Goal: Check status: Check status

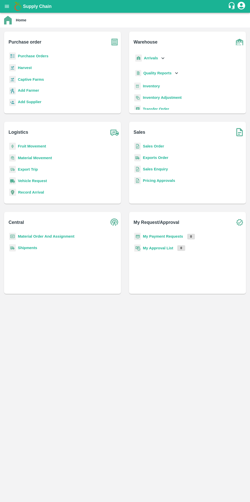
click at [41, 58] on b "Purchase Orders" at bounding box center [33, 56] width 31 height 4
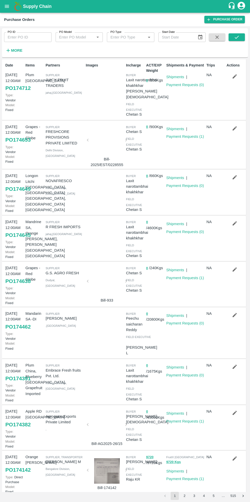
click at [181, 139] on link "Payment Requests ( 1 )" at bounding box center [185, 136] width 38 height 4
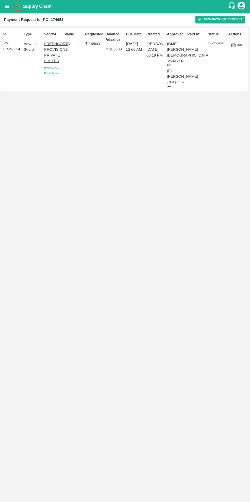
click at [9, 6] on icon "open drawer" at bounding box center [7, 6] width 4 height 3
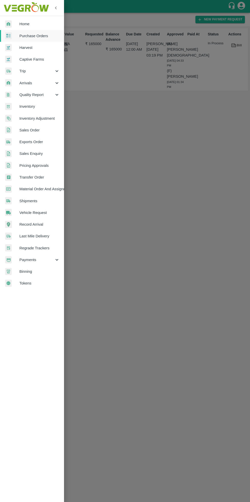
click at [33, 24] on span "Home" at bounding box center [39, 24] width 40 height 6
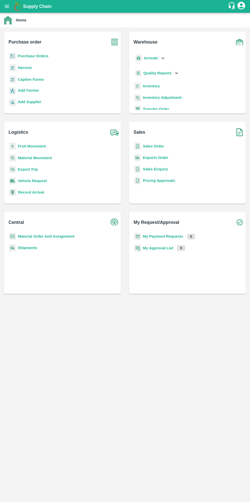
click at [39, 56] on b "Purchase Orders" at bounding box center [33, 56] width 31 height 4
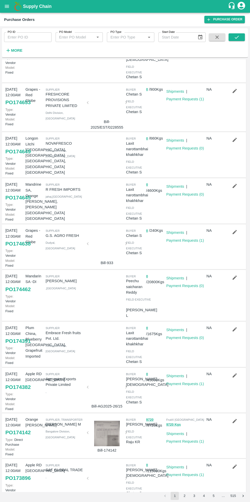
scroll to position [52, 0]
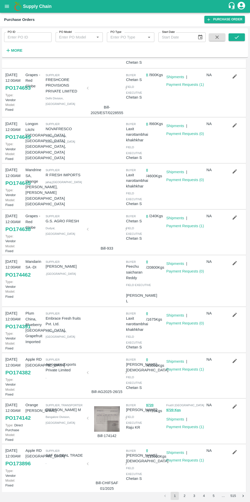
click at [183, 225] on link "Payment Requests ( 1 )" at bounding box center [185, 226] width 38 height 4
